Goal: Find specific page/section: Find specific page/section

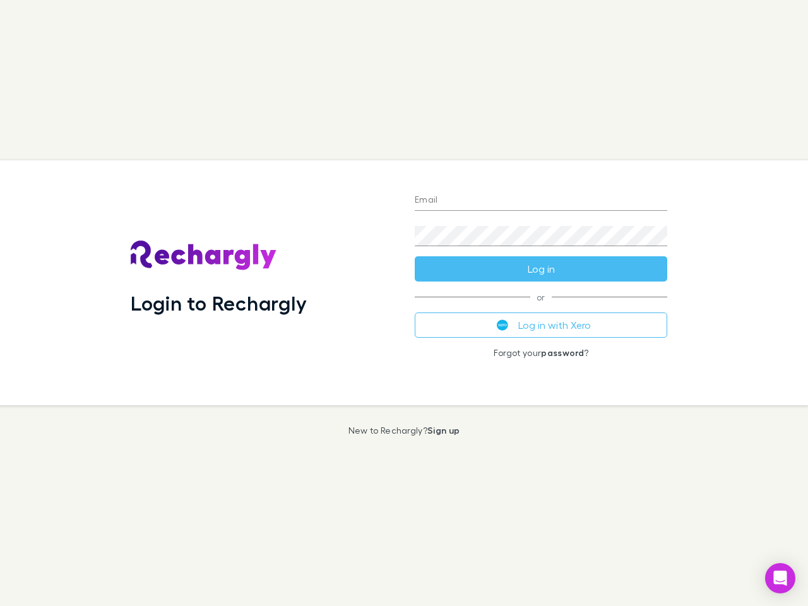
click at [404, 303] on div "Login to Rechargly" at bounding box center [263, 282] width 284 height 245
click at [541, 201] on input "Email" at bounding box center [541, 201] width 253 height 20
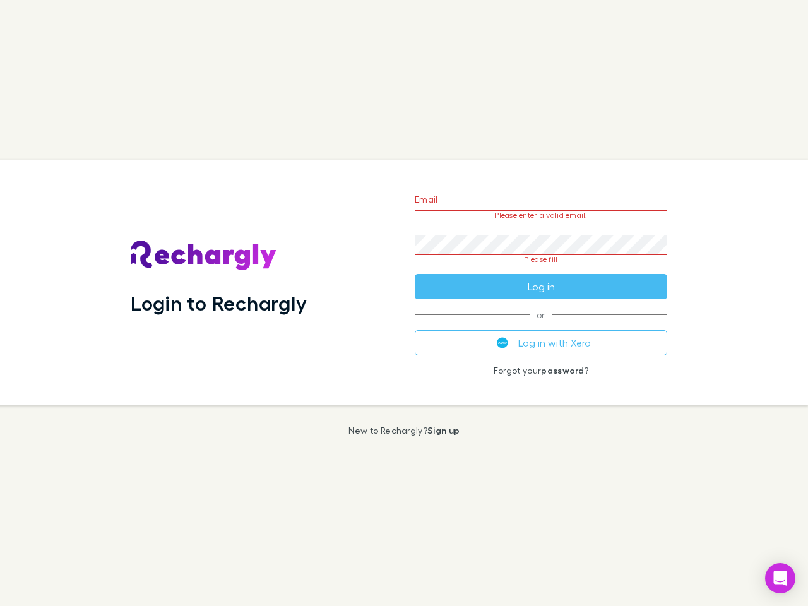
click at [541, 269] on form "Email Please enter a valid email. Password Please fill Log in" at bounding box center [541, 240] width 253 height 119
click at [541, 325] on div "Email Please enter a valid email. Password Please fill Log in or Log in with Xe…" at bounding box center [541, 282] width 273 height 245
click at [780, 578] on icon "Open Intercom Messenger" at bounding box center [780, 578] width 13 height 15
